Goal: Transaction & Acquisition: Purchase product/service

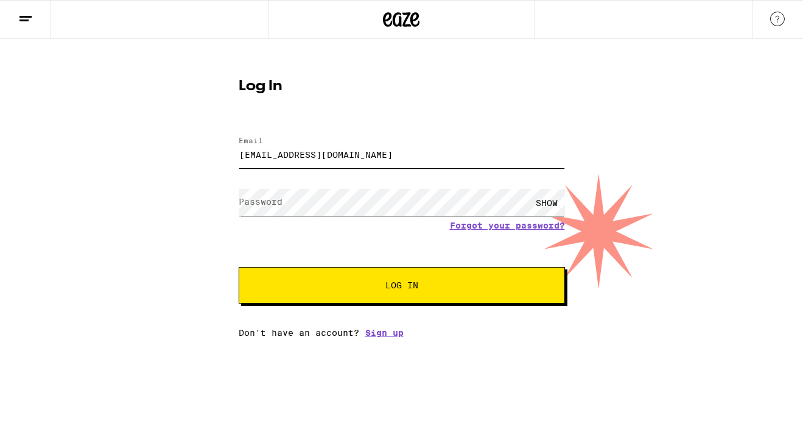
type input "[EMAIL_ADDRESS][DOMAIN_NAME]"
click at [409, 278] on button "Log In" at bounding box center [402, 285] width 326 height 37
click at [392, 273] on button "Log In" at bounding box center [402, 285] width 326 height 37
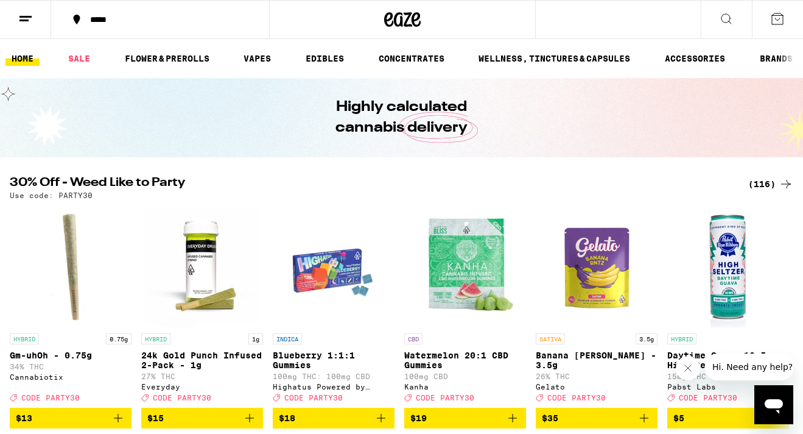
click at [192, 27] on button "*****" at bounding box center [160, 19] width 218 height 37
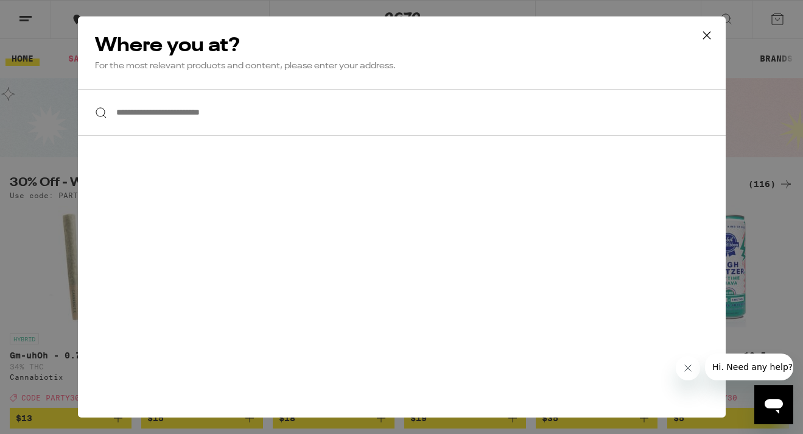
click at [223, 107] on input "**********" at bounding box center [402, 112] width 648 height 47
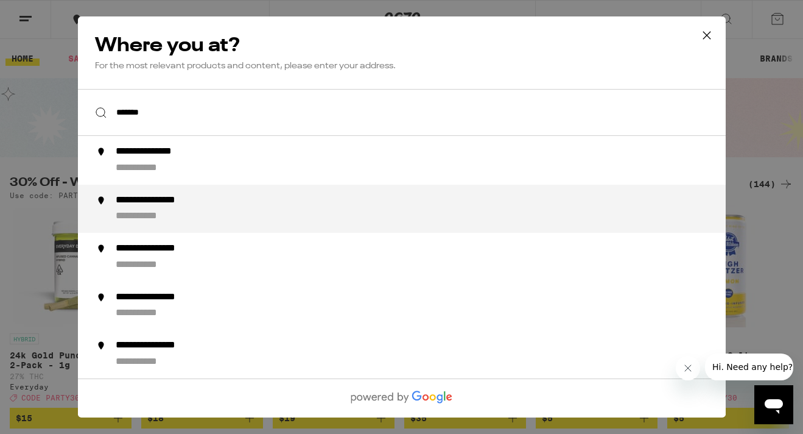
click at [213, 206] on div "**********" at bounding box center [165, 200] width 100 height 13
type input "**********"
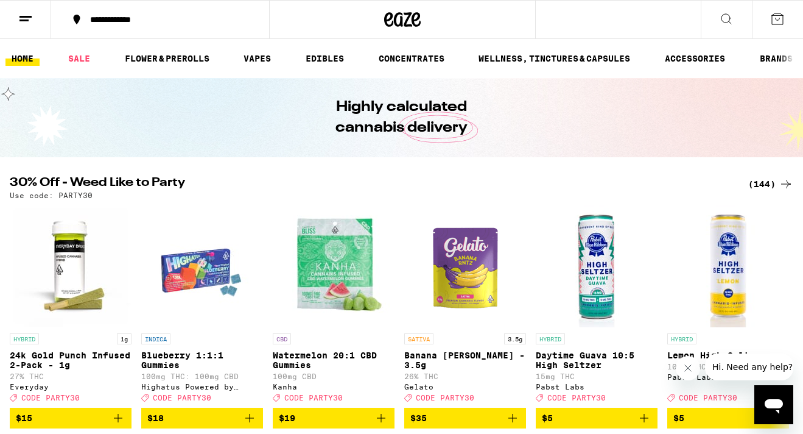
click at [762, 181] on div "(144)" at bounding box center [770, 184] width 45 height 15
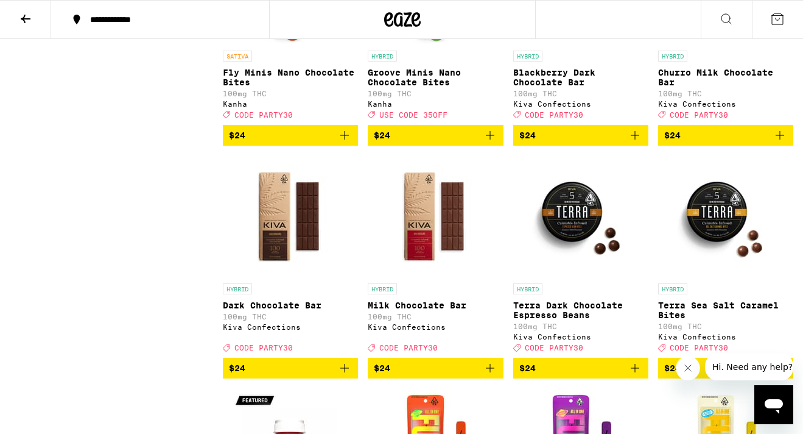
scroll to position [4163, 0]
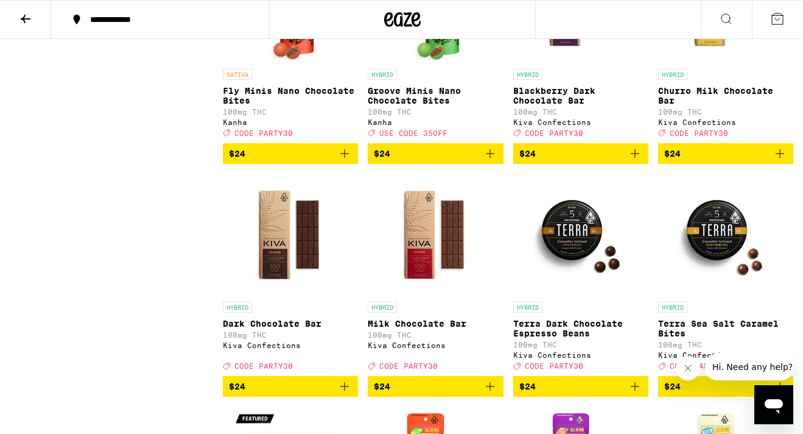
click at [778, 161] on icon "Add to bag" at bounding box center [780, 153] width 15 height 15
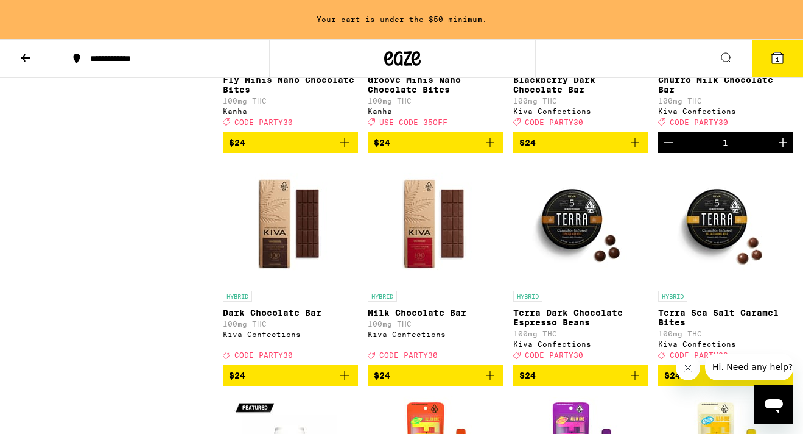
scroll to position [4213, 0]
click at [783, 147] on icon "Increment" at bounding box center [783, 142] width 9 height 9
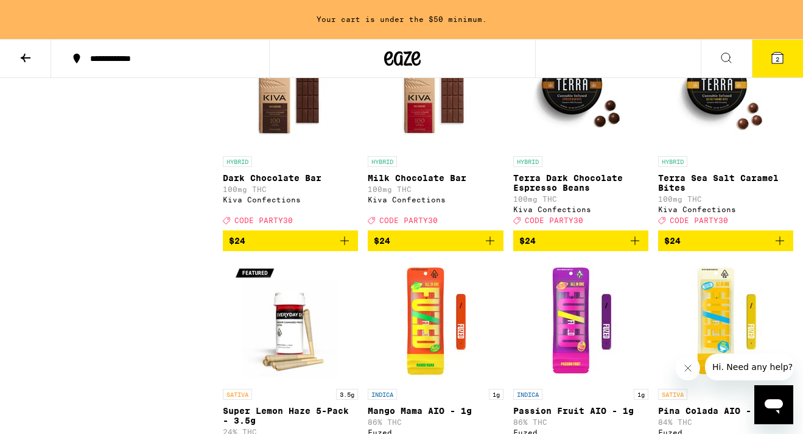
scroll to position [4386, 0]
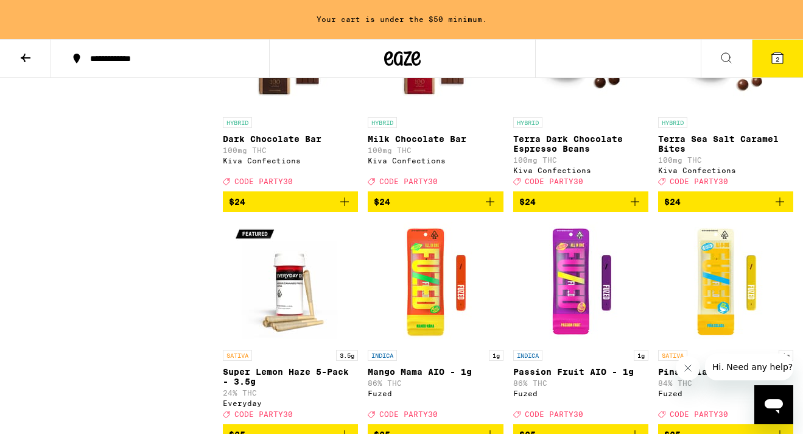
click at [495, 209] on icon "Add to bag" at bounding box center [490, 201] width 15 height 15
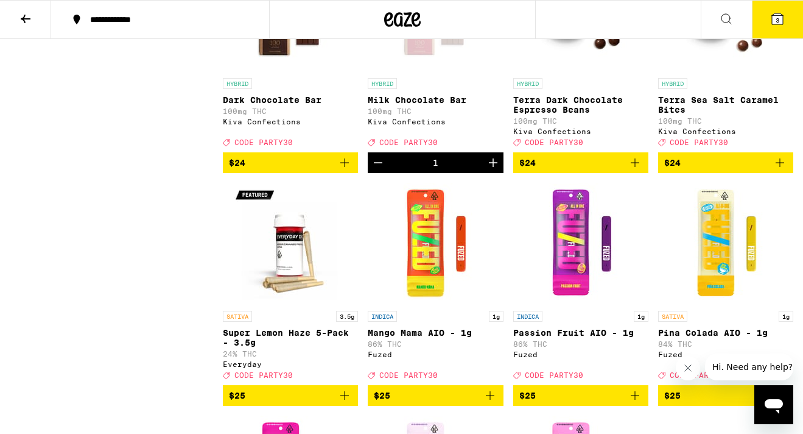
click at [495, 170] on icon "Increment" at bounding box center [493, 162] width 15 height 15
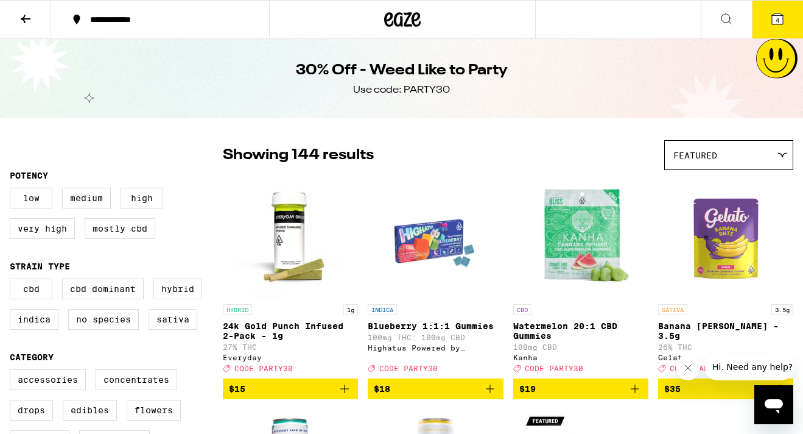
scroll to position [0, 0]
click at [27, 28] on button at bounding box center [25, 20] width 51 height 38
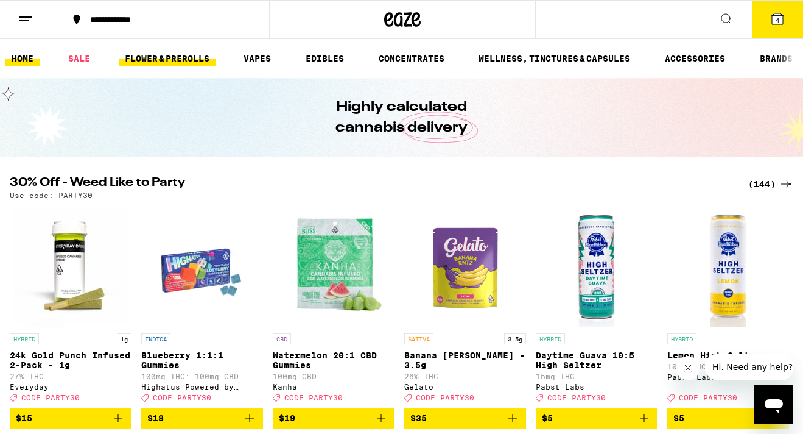
click at [141, 60] on link "FLOWER & PREROLLS" at bounding box center [167, 58] width 97 height 15
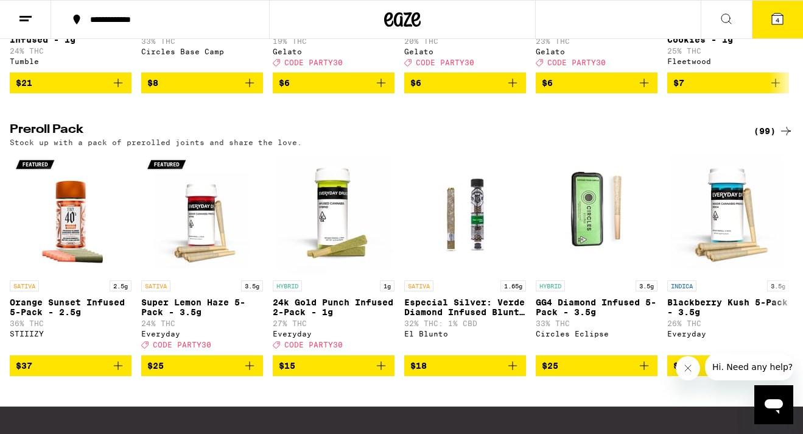
scroll to position [876, 0]
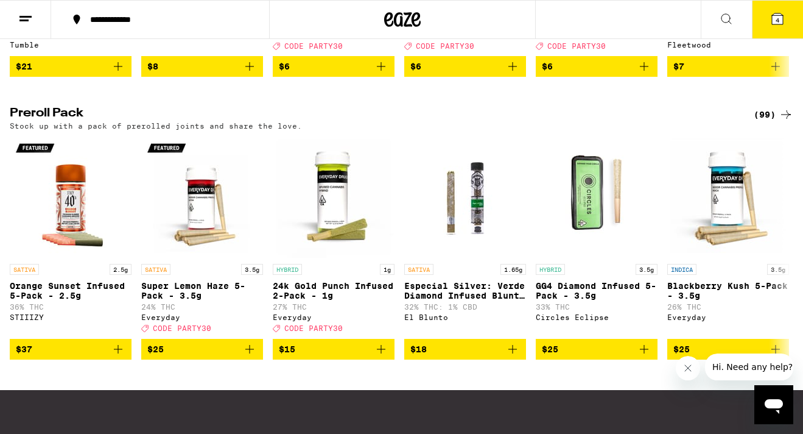
click at [759, 122] on div "(99)" at bounding box center [774, 114] width 40 height 15
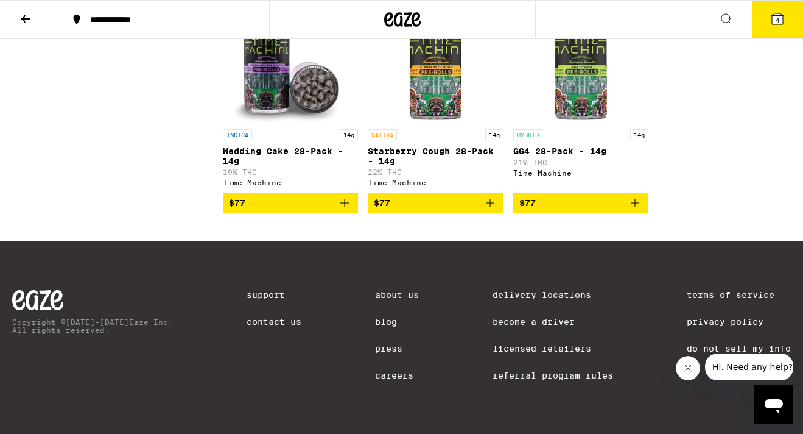
scroll to position [5556, 0]
click at [346, 210] on icon "Add to bag" at bounding box center [344, 202] width 15 height 15
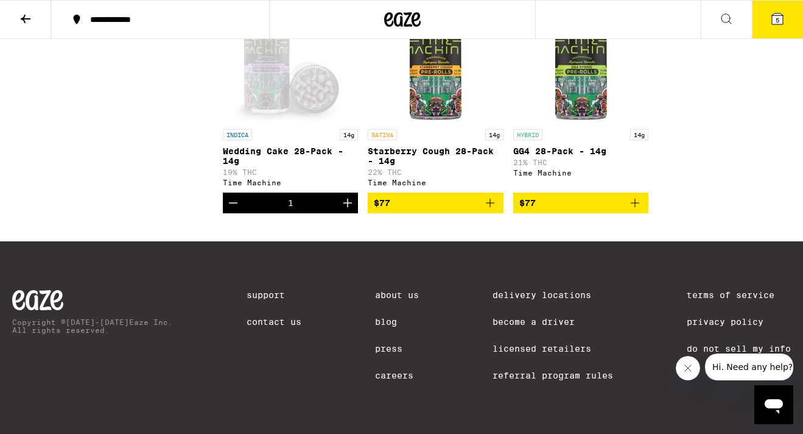
click at [636, 210] on icon "Add to bag" at bounding box center [635, 202] width 15 height 15
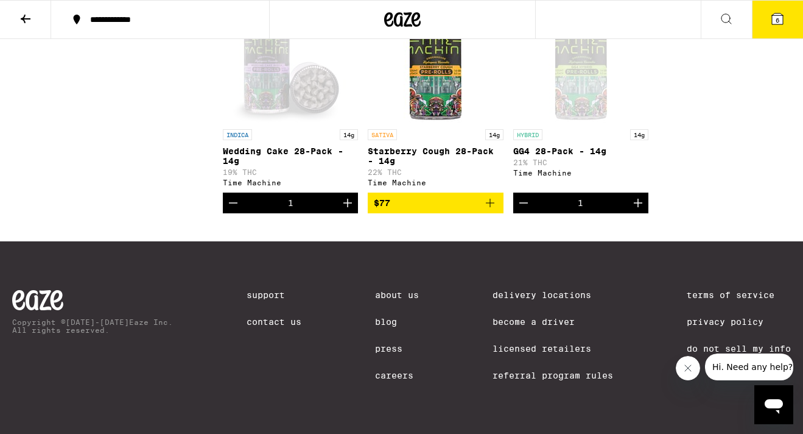
click at [772, 2] on button "6" at bounding box center [777, 20] width 51 height 38
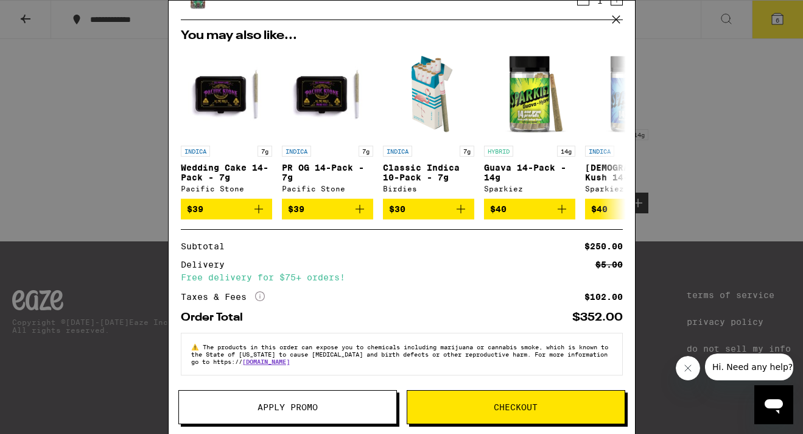
scroll to position [203, 0]
click at [297, 399] on button "Apply Promo" at bounding box center [287, 407] width 219 height 34
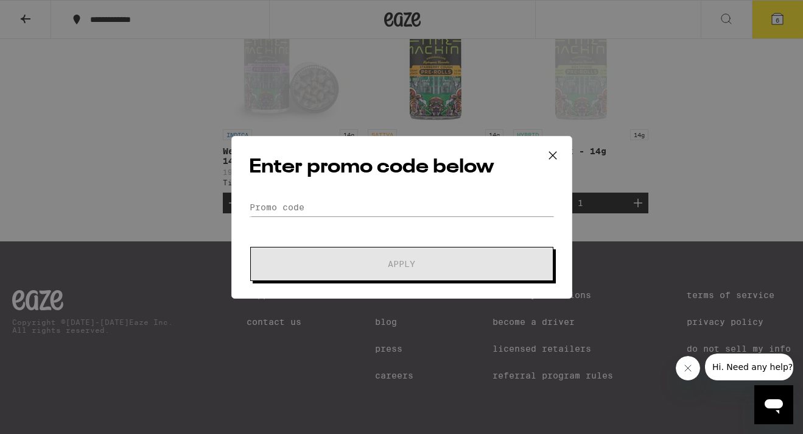
scroll to position [5558, 0]
click at [281, 205] on input "Promo Code" at bounding box center [402, 207] width 306 height 18
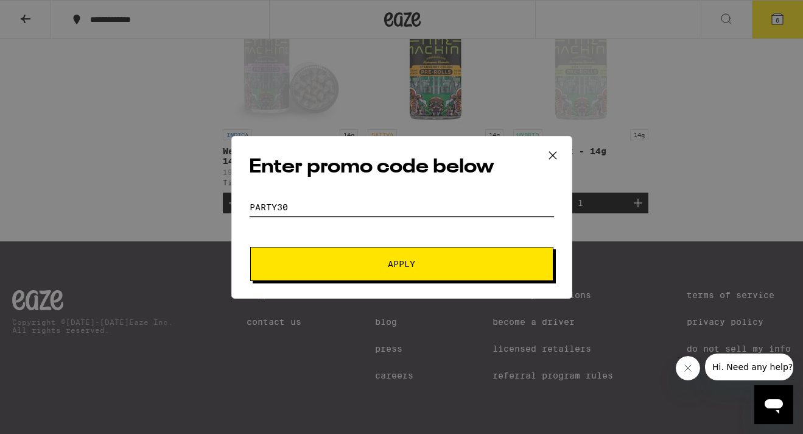
type input "PArty30"
click at [298, 272] on button "Apply" at bounding box center [401, 264] width 303 height 34
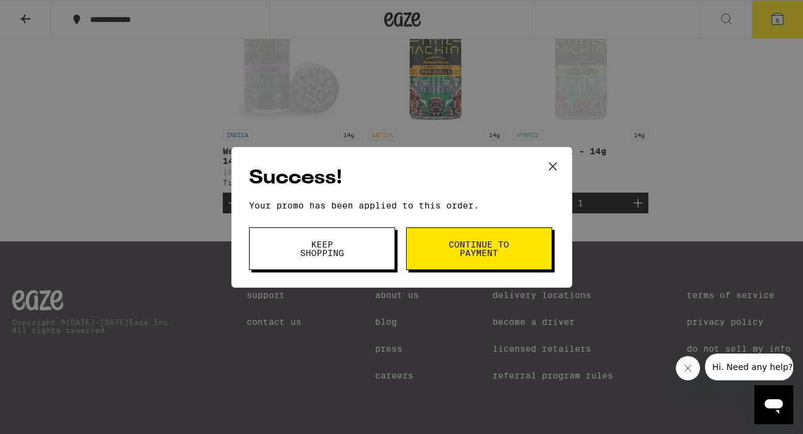
click at [300, 266] on button "Keep Shopping" at bounding box center [322, 248] width 146 height 43
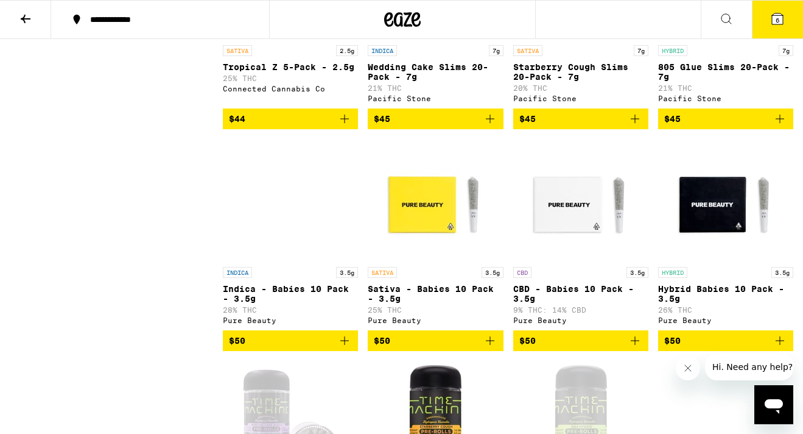
scroll to position [5077, 0]
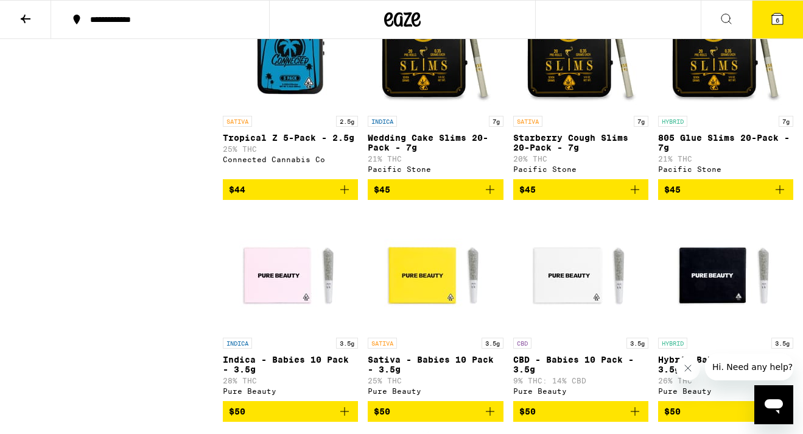
click at [774, 9] on button "6" at bounding box center [777, 20] width 51 height 38
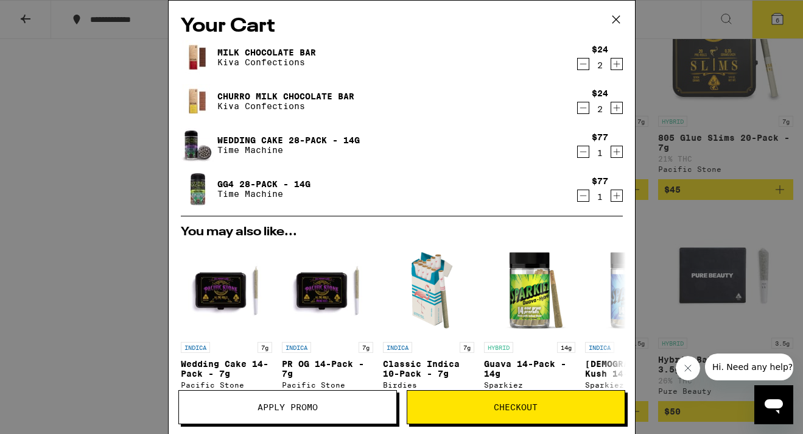
click at [617, 21] on icon at bounding box center [616, 19] width 18 height 18
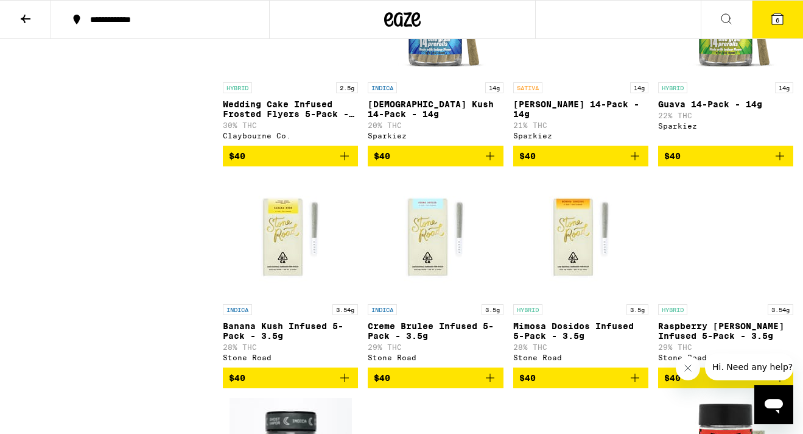
scroll to position [3519, 0]
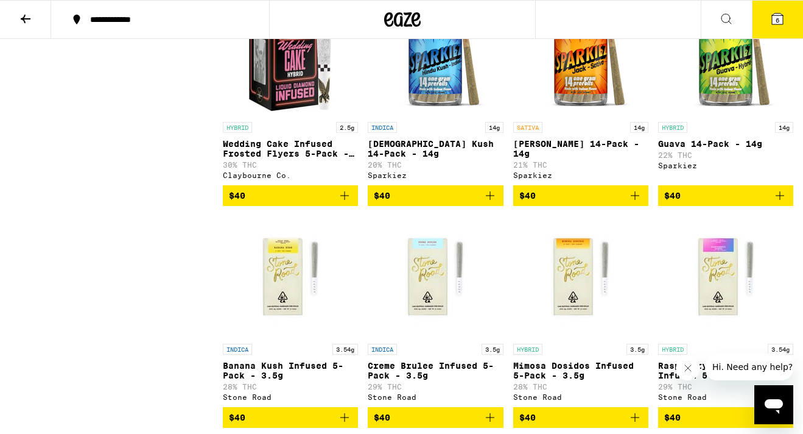
click at [784, 203] on icon "Add to bag" at bounding box center [780, 195] width 15 height 15
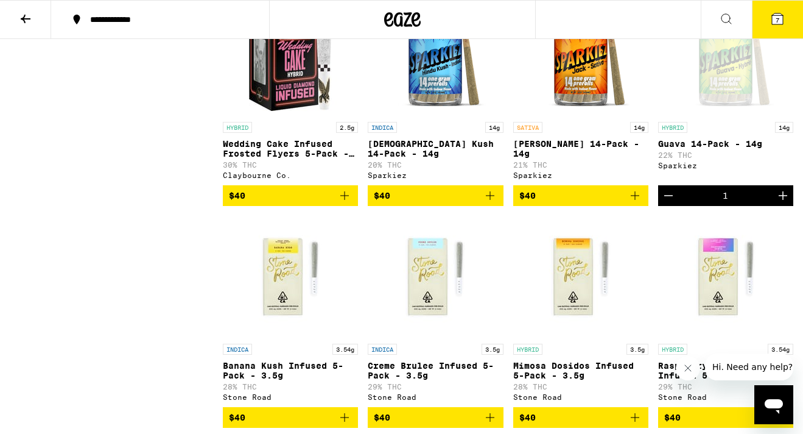
click at [784, 203] on icon "Increment" at bounding box center [783, 195] width 15 height 15
click at [493, 203] on icon "Add to bag" at bounding box center [490, 195] width 15 height 15
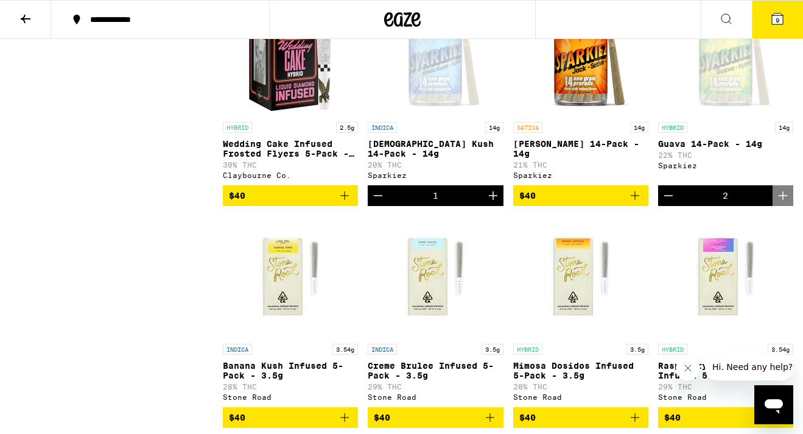
click at [493, 200] on icon "Increment" at bounding box center [493, 195] width 9 height 9
click at [759, 7] on button "10" at bounding box center [777, 20] width 51 height 38
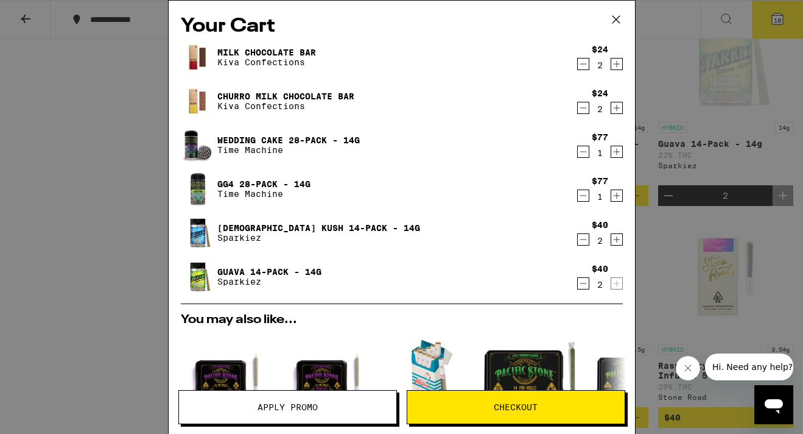
click at [582, 152] on icon "Decrement" at bounding box center [583, 152] width 7 height 0
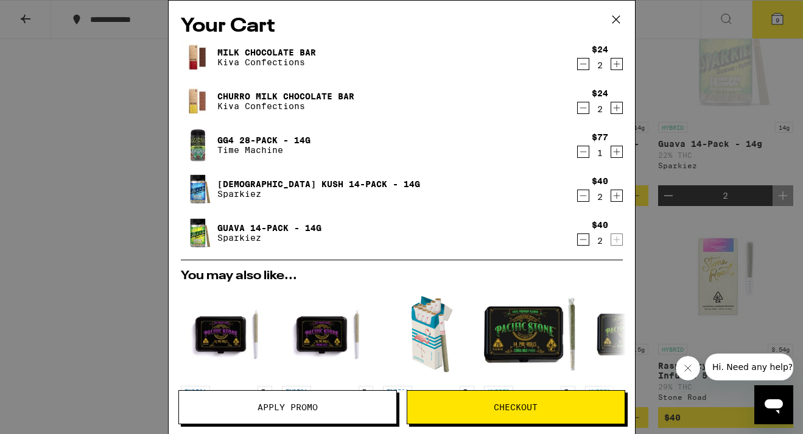
click at [581, 152] on icon "Decrement" at bounding box center [583, 152] width 7 height 0
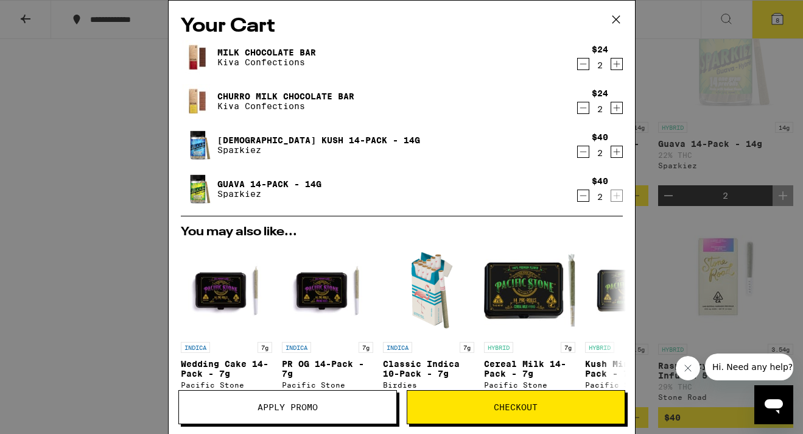
click at [614, 18] on icon at bounding box center [616, 19] width 18 height 18
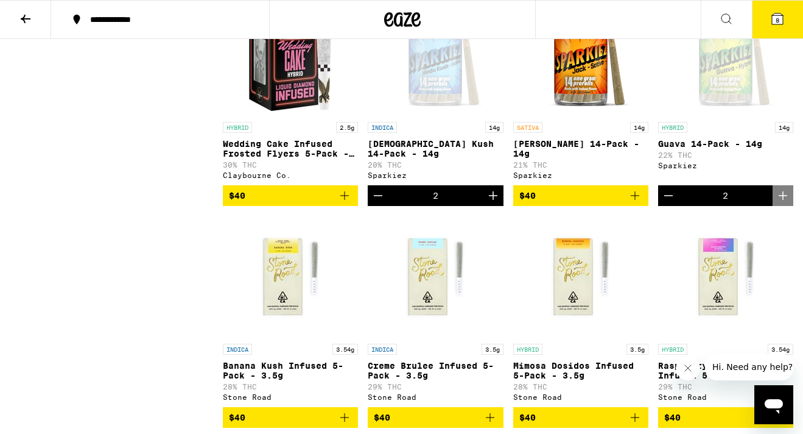
click at [672, 203] on icon "Decrement" at bounding box center [668, 195] width 15 height 15
click at [660, 206] on button "Decrement" at bounding box center [668, 195] width 21 height 21
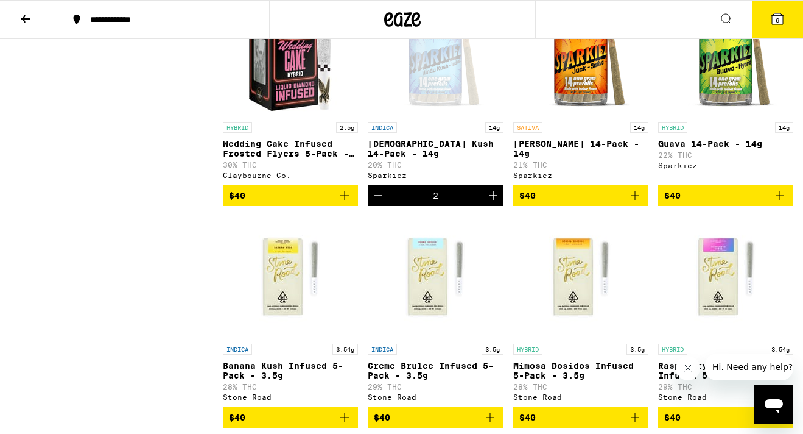
click at [385, 203] on icon "Decrement" at bounding box center [378, 195] width 15 height 15
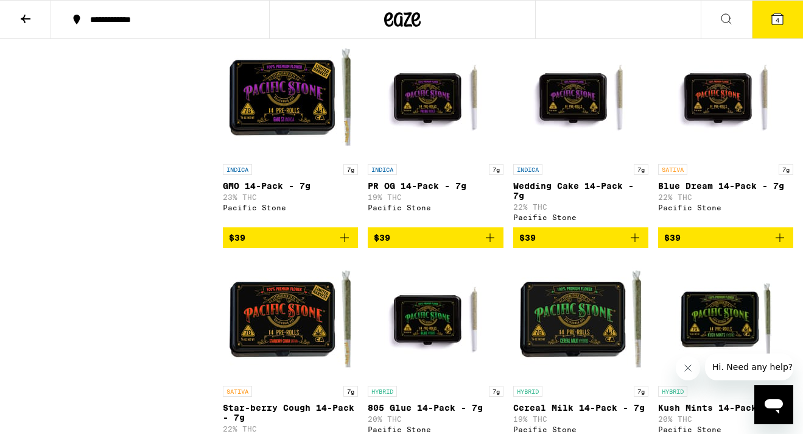
scroll to position [2845, 0]
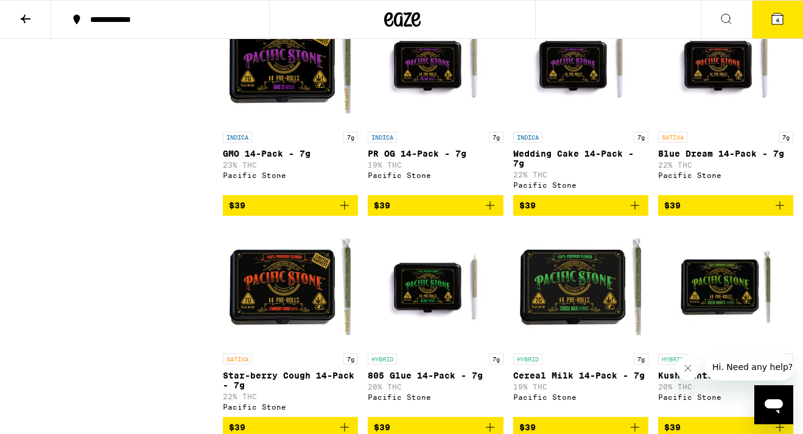
click at [347, 209] on icon "Add to bag" at bounding box center [344, 205] width 9 height 9
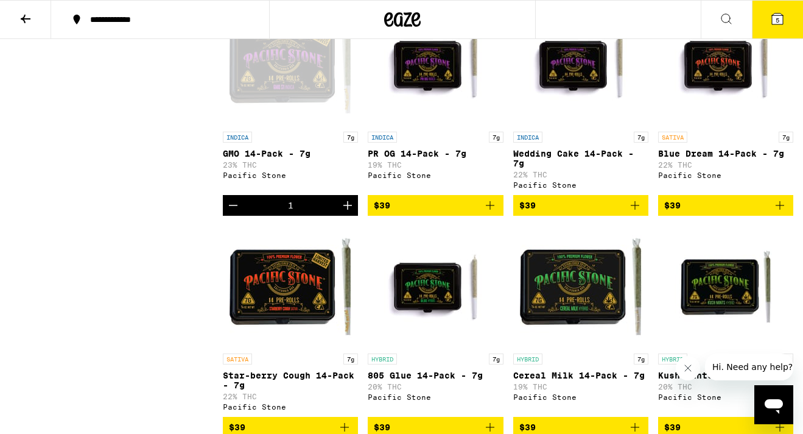
click at [347, 209] on icon "Increment" at bounding box center [347, 205] width 9 height 9
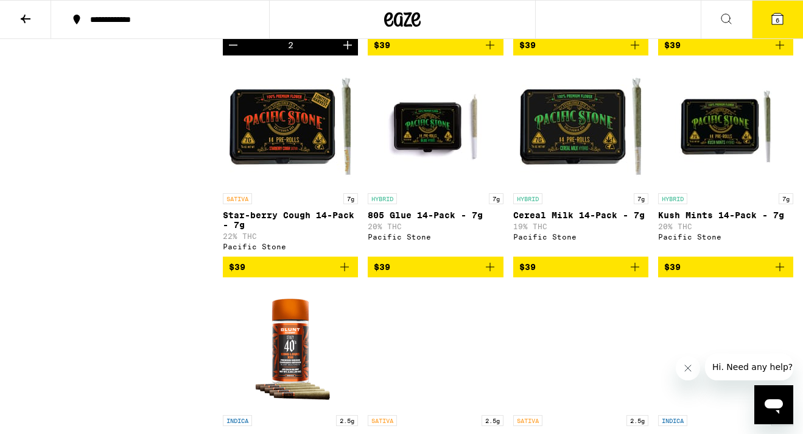
scroll to position [3060, 0]
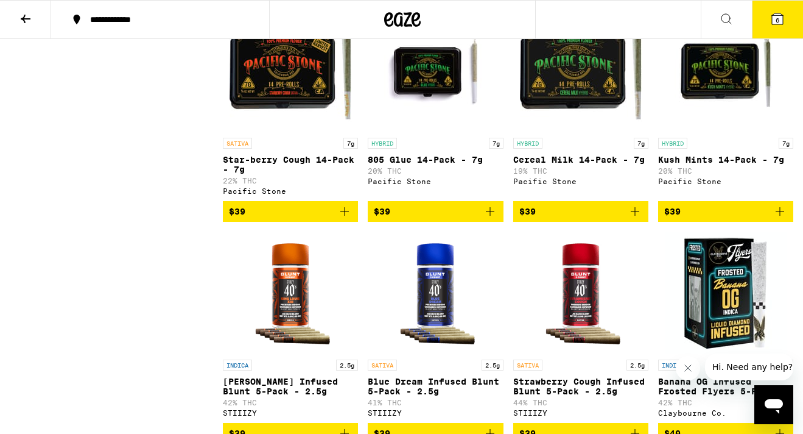
click at [630, 219] on icon "Add to bag" at bounding box center [635, 211] width 15 height 15
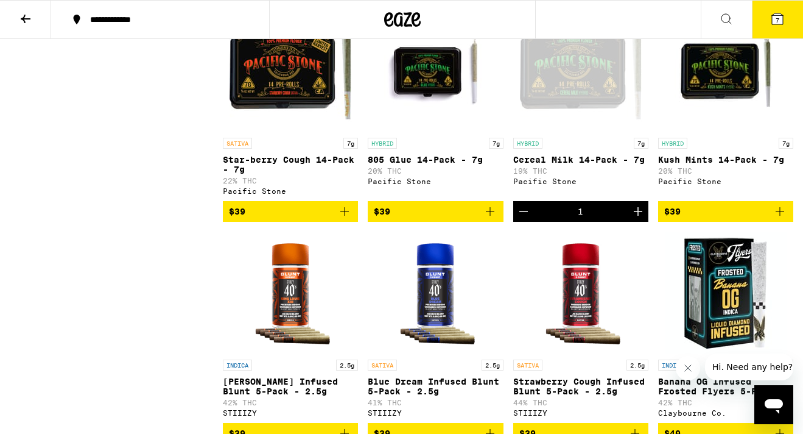
click at [640, 219] on icon "Increment" at bounding box center [638, 211] width 15 height 15
click at [770, 23] on icon at bounding box center [777, 19] width 15 height 15
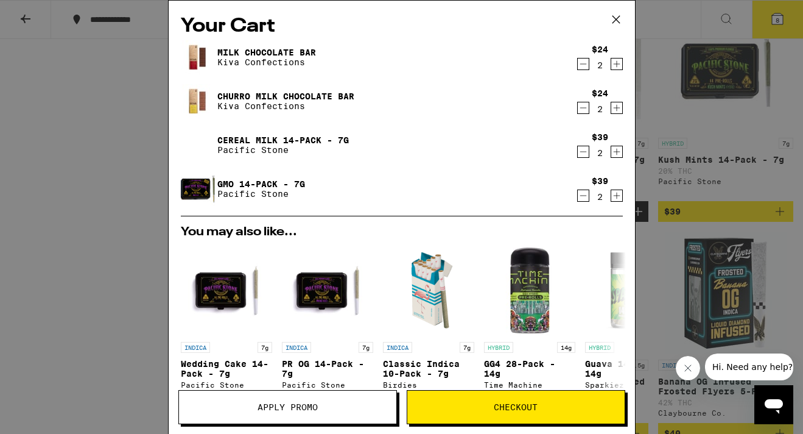
click at [616, 18] on icon at bounding box center [616, 19] width 18 height 18
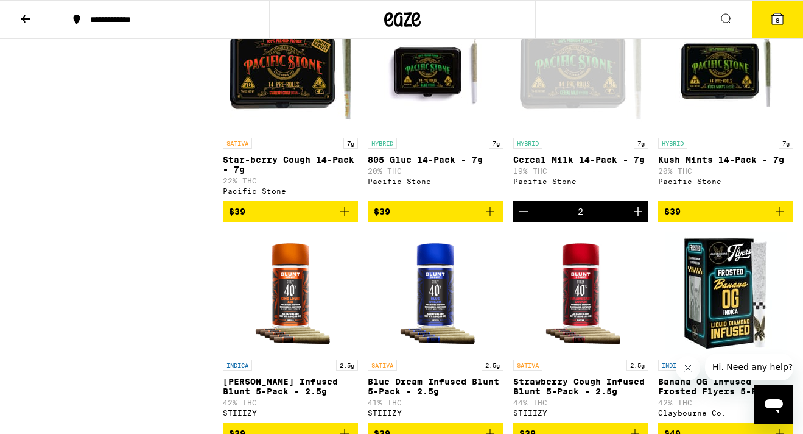
click at [524, 219] on icon "Decrement" at bounding box center [523, 211] width 15 height 15
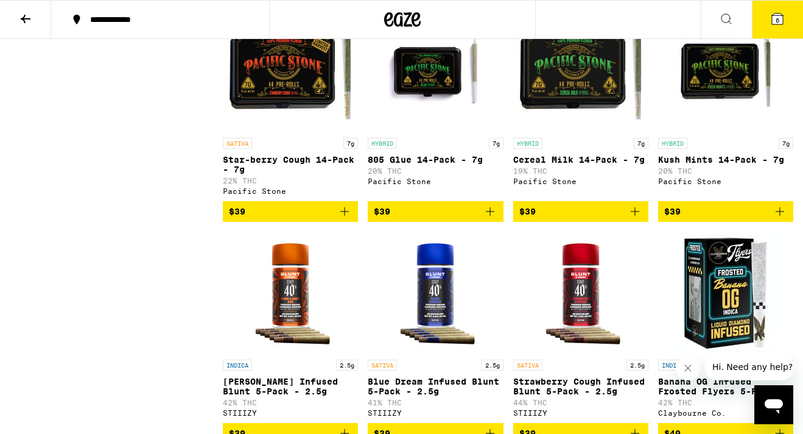
scroll to position [3008, 0]
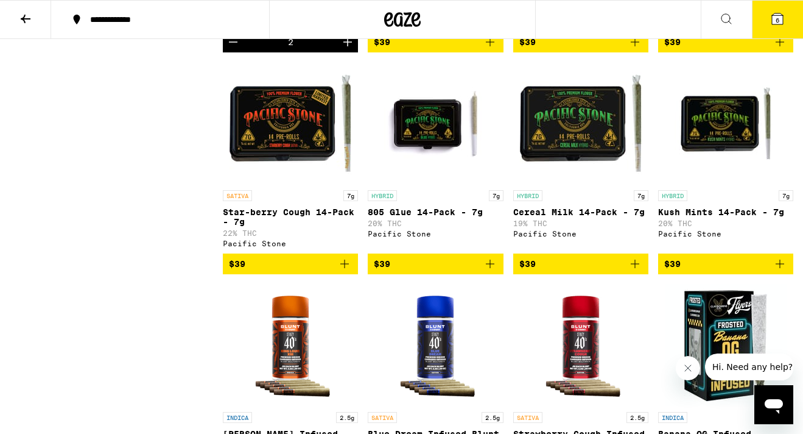
click at [234, 49] on icon "Decrement" at bounding box center [233, 42] width 15 height 15
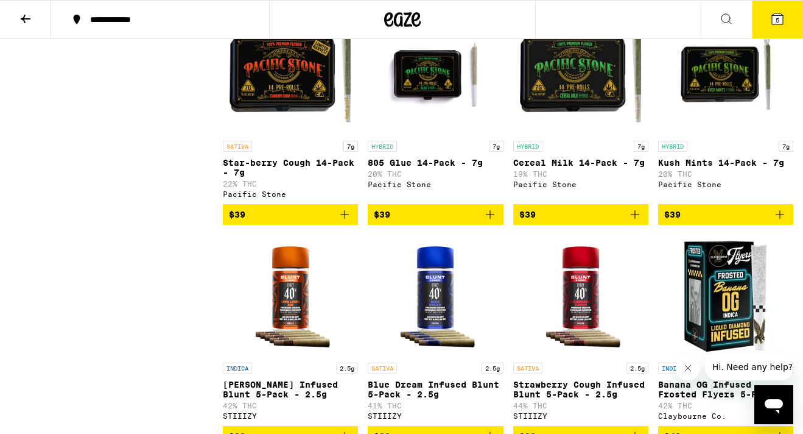
scroll to position [3036, 0]
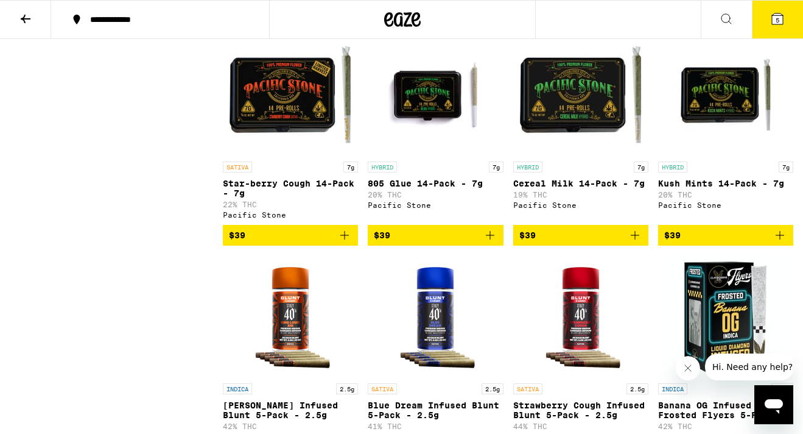
click at [231, 21] on icon "Decrement" at bounding box center [233, 13] width 15 height 15
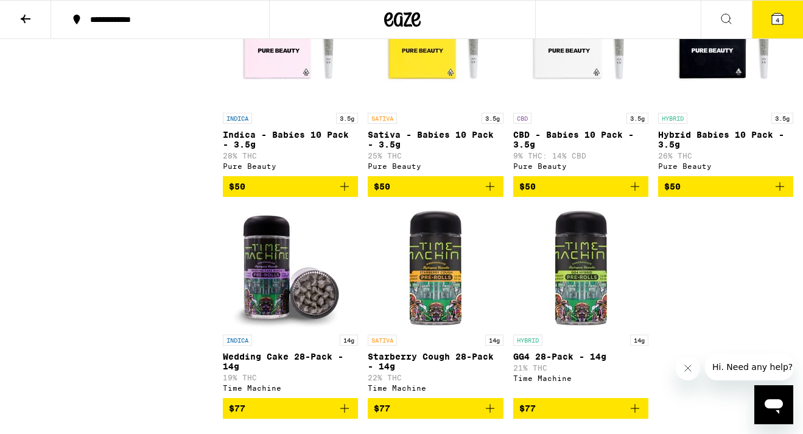
scroll to position [5641, 0]
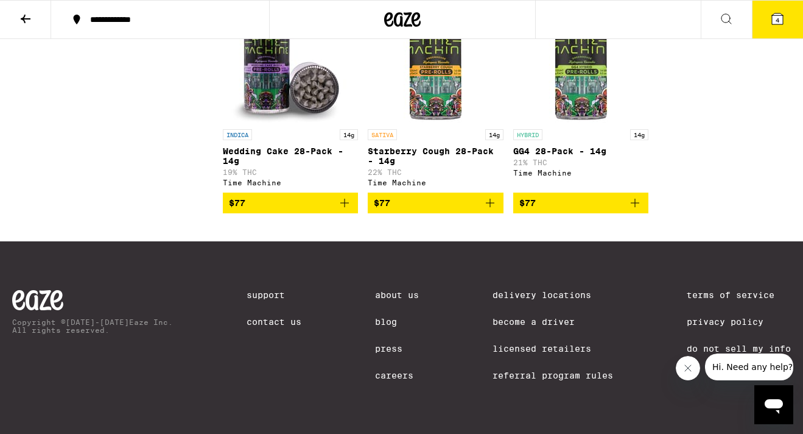
click at [346, 210] on icon "Add to bag" at bounding box center [344, 202] width 15 height 15
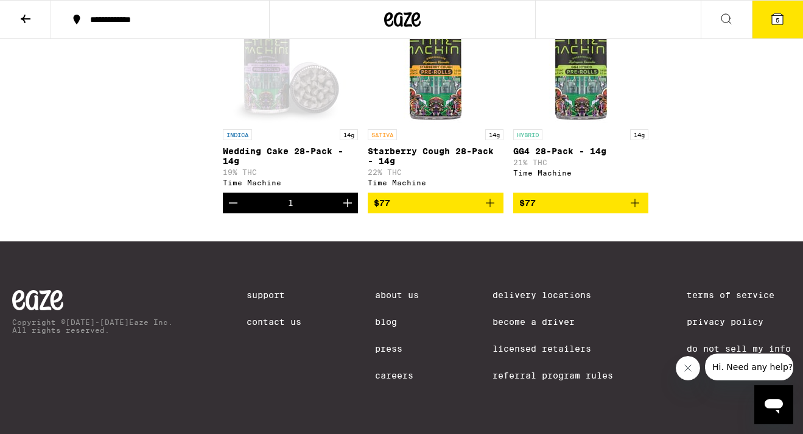
click at [641, 210] on icon "Add to bag" at bounding box center [635, 202] width 15 height 15
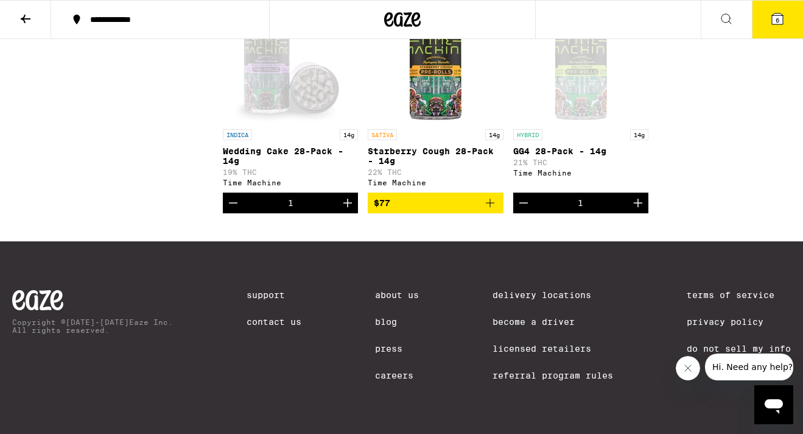
click at [784, 32] on button "6" at bounding box center [777, 20] width 51 height 38
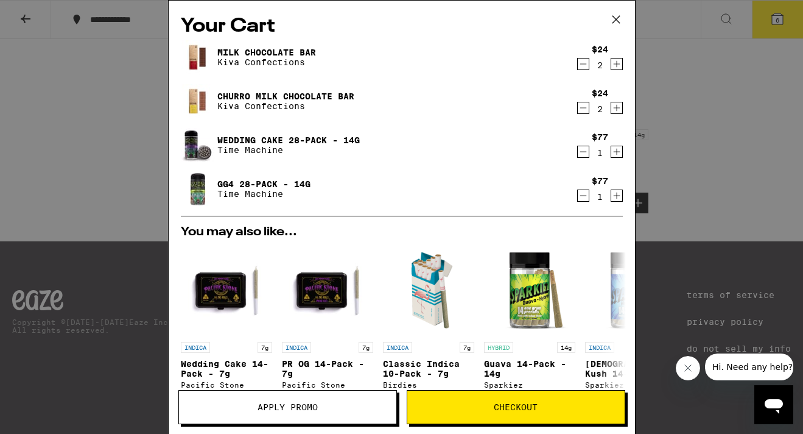
click at [580, 103] on icon "Decrement" at bounding box center [583, 107] width 11 height 15
click at [614, 105] on icon "Increment" at bounding box center [616, 107] width 11 height 15
click at [588, 114] on icon "Decrement" at bounding box center [583, 107] width 11 height 15
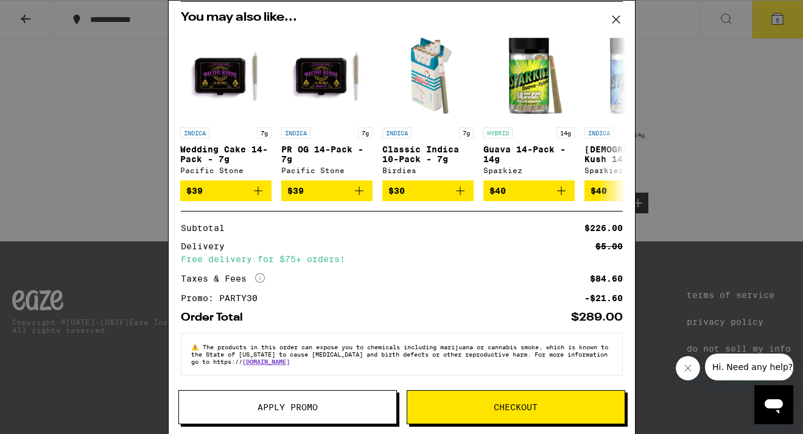
scroll to position [222, 0]
click at [497, 407] on span "Checkout" at bounding box center [516, 406] width 44 height 9
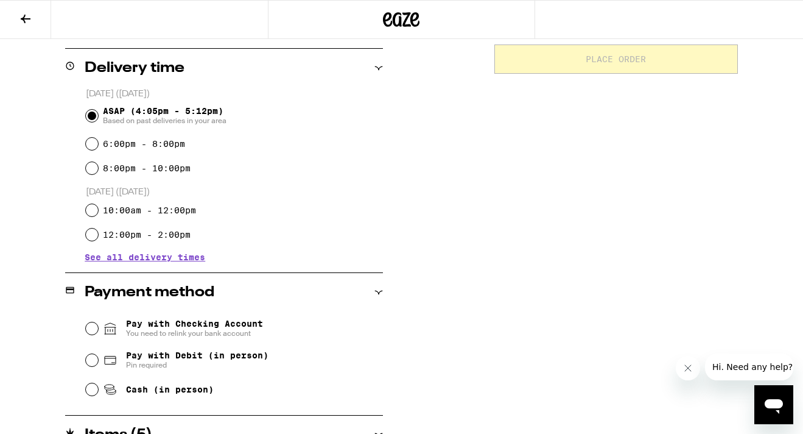
scroll to position [293, 0]
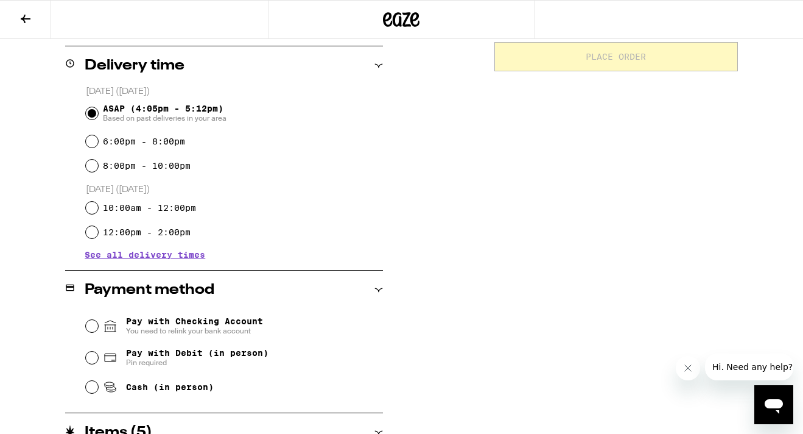
click at [93, 391] on input "Cash (in person)" at bounding box center [92, 387] width 12 height 12
radio input "true"
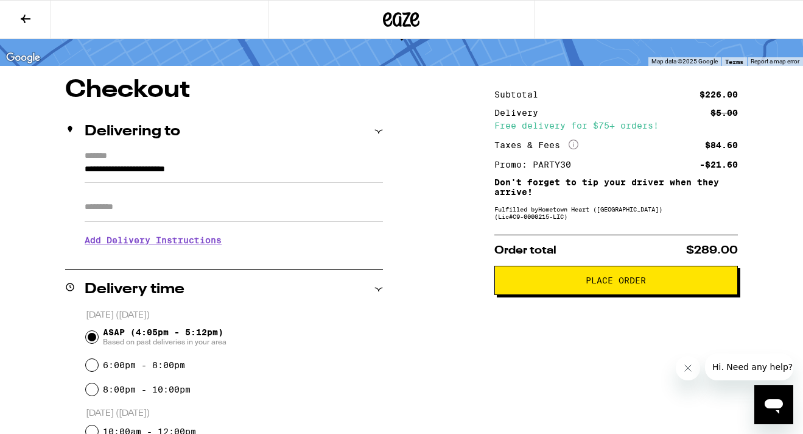
scroll to position [70, 0]
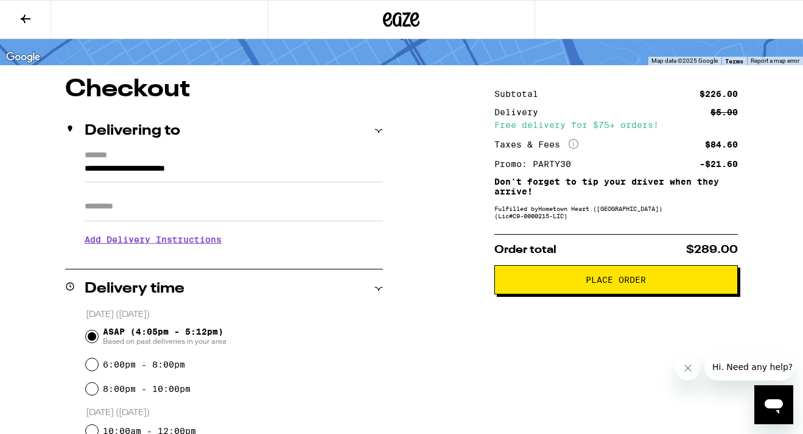
click at [499, 285] on button "Place Order" at bounding box center [616, 279] width 244 height 29
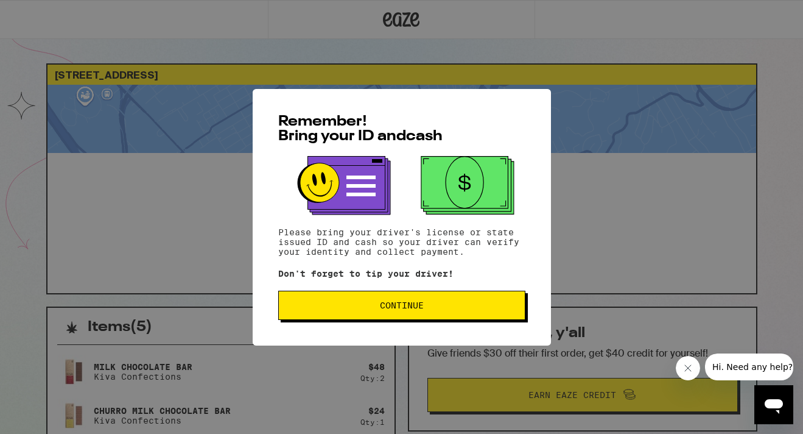
click at [465, 312] on button "Continue" at bounding box center [401, 304] width 247 height 29
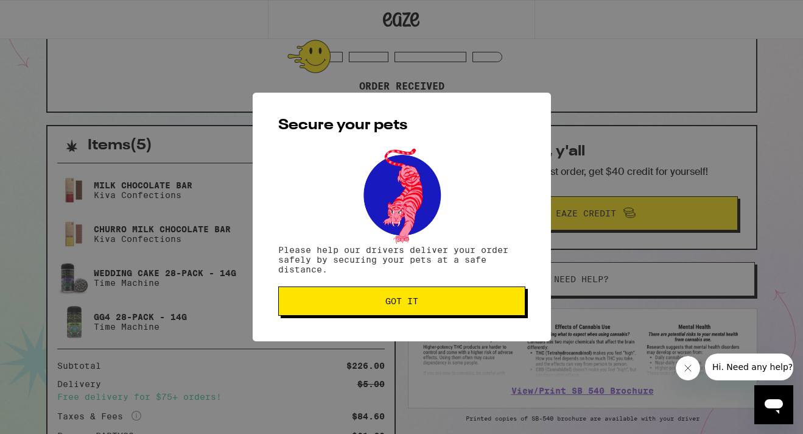
scroll to position [227, 0]
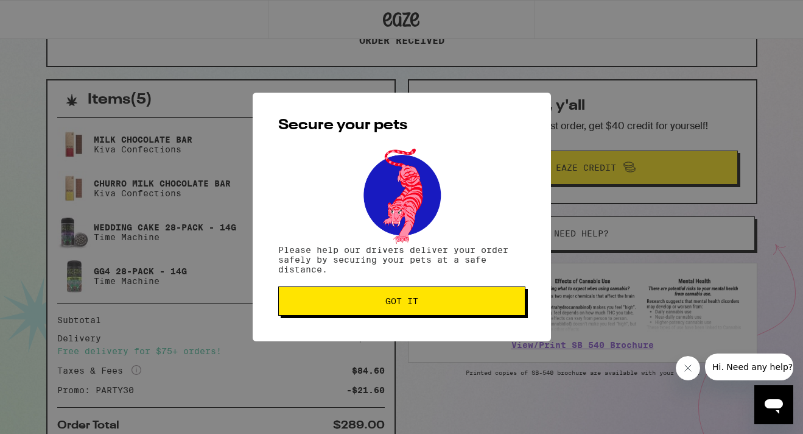
click at [462, 302] on span "Got it" at bounding box center [402, 301] width 226 height 9
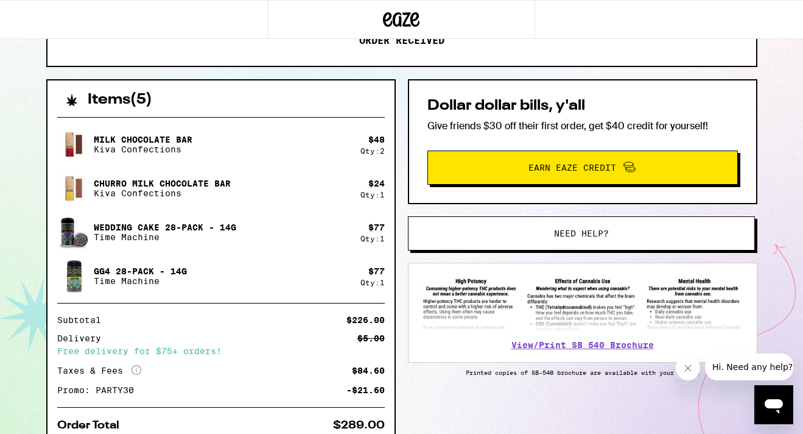
drag, startPoint x: 801, startPoint y: 58, endPoint x: 821, endPoint y: 58, distance: 20.7
click at [802, 58] on html "[STREET_ADDRESS] ETA 4:06pm - 5:13pm This ETA will become more accurate once yo…" at bounding box center [401, 131] width 803 height 717
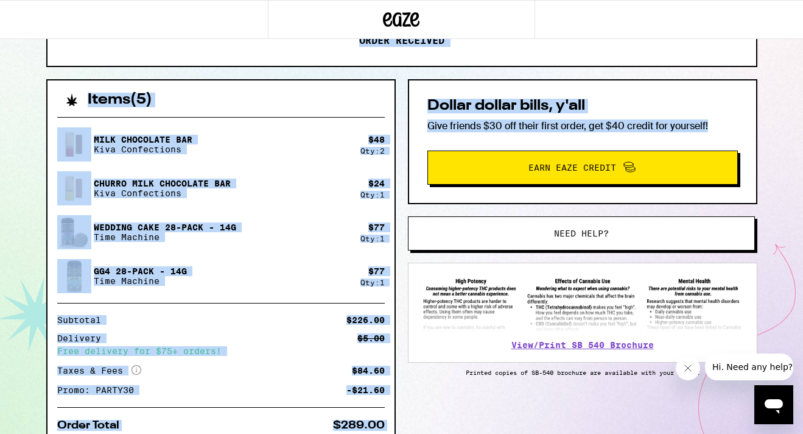
drag, startPoint x: 764, startPoint y: 66, endPoint x: 764, endPoint y: 146, distance: 79.8
click at [764, 146] on div "[STREET_ADDRESS] ETA 4:06pm - 5:13pm This ETA will become more accurate once yo…" at bounding box center [402, 163] width 731 height 654
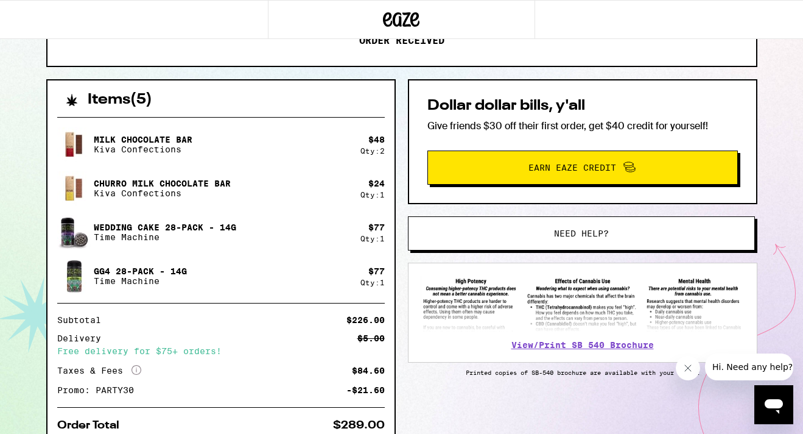
click at [764, 146] on div "[STREET_ADDRESS] ETA 4:06pm - 5:13pm This ETA will become more accurate once yo…" at bounding box center [402, 163] width 731 height 654
click at [616, 90] on div "Dollar dollar bills, y'all Give friends $30 off their first order, get $40 cred…" at bounding box center [582, 141] width 349 height 125
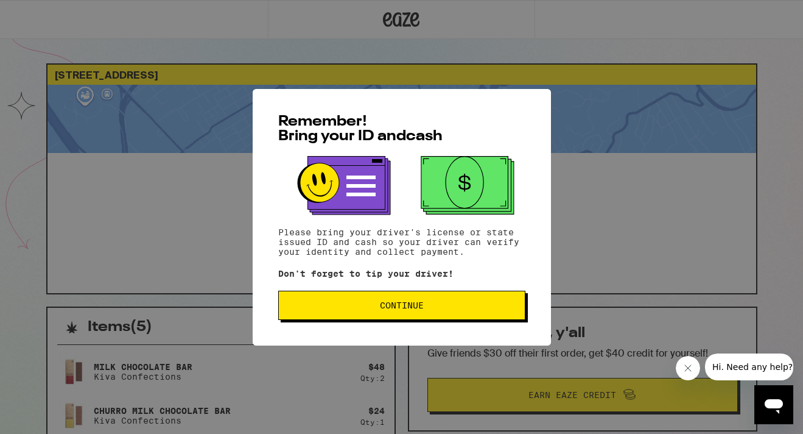
click at [384, 297] on button "Continue" at bounding box center [401, 304] width 247 height 29
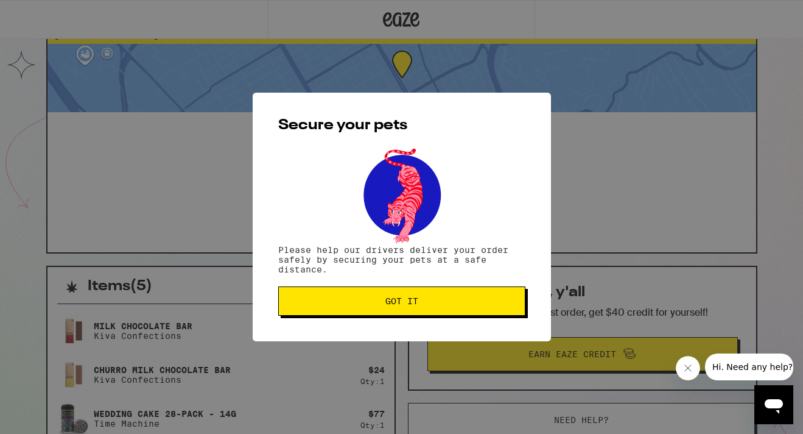
scroll to position [103, 0]
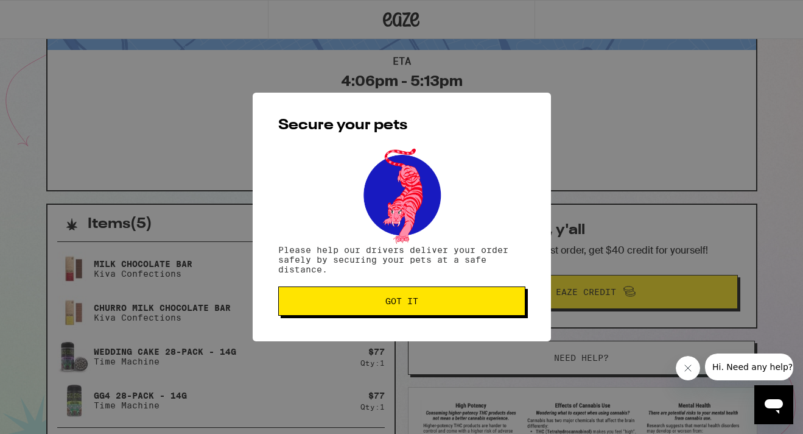
click at [384, 297] on button "Got it" at bounding box center [401, 300] width 247 height 29
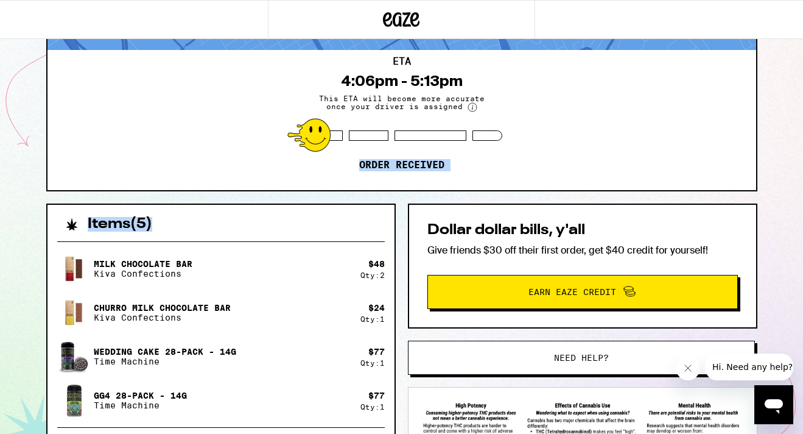
drag, startPoint x: 334, startPoint y: 233, endPoint x: 334, endPoint y: 156, distance: 76.7
click at [334, 156] on div "2214 96th Ave Oakland 94603 ETA 4:06pm - 5:13pm This ETA will become more accur…" at bounding box center [402, 280] width 731 height 641
click at [313, 58] on div "ETA 4:06pm - 5:13pm This ETA will become more accurate once your driver is assi…" at bounding box center [401, 120] width 709 height 140
